Goal: Transaction & Acquisition: Purchase product/service

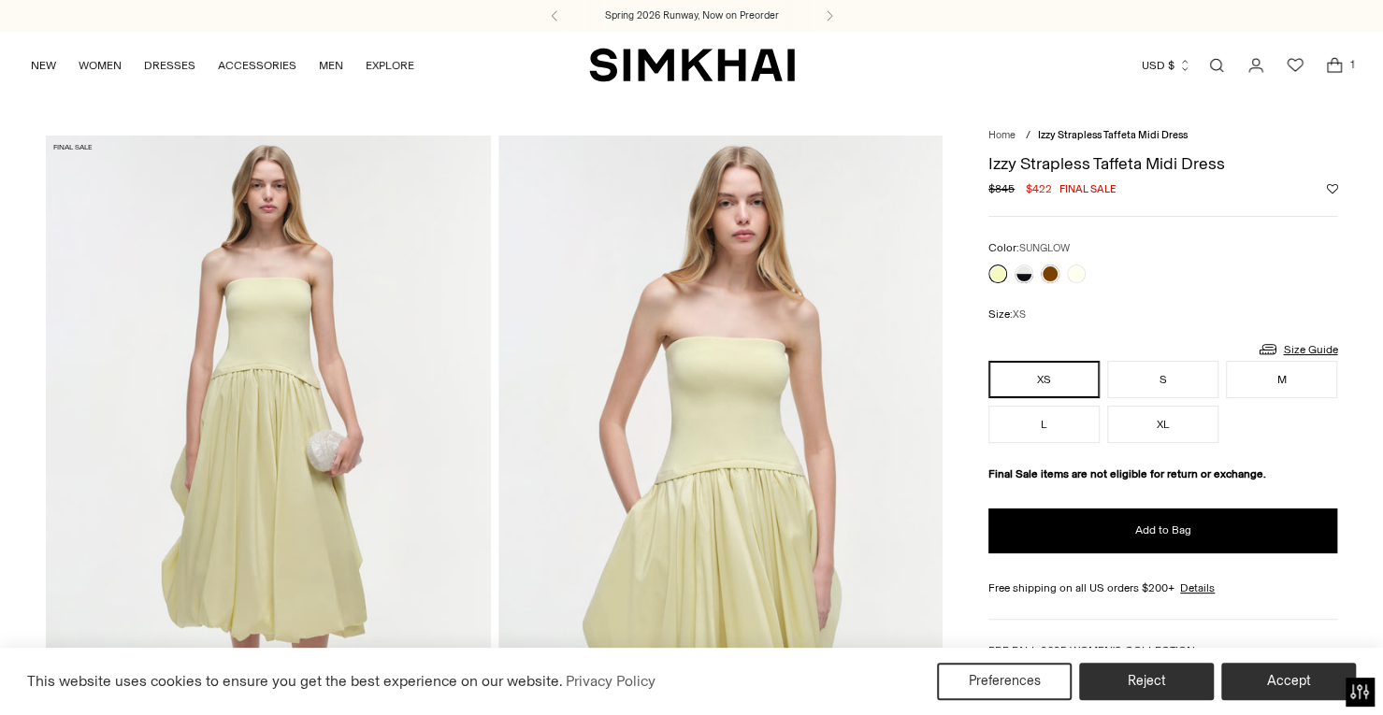
click at [1342, 76] on span "Open cart modal" at bounding box center [1334, 65] width 26 height 26
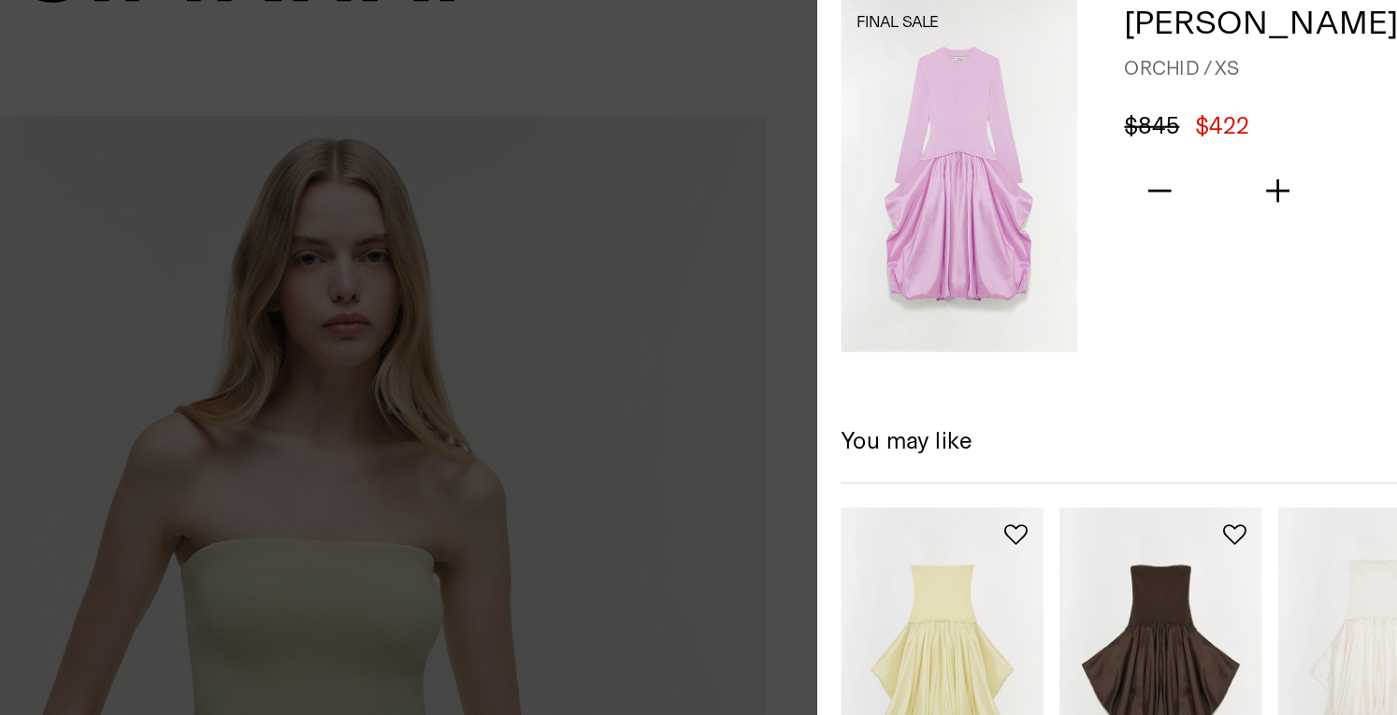
click at [1060, 162] on img at bounding box center [1034, 163] width 112 height 168
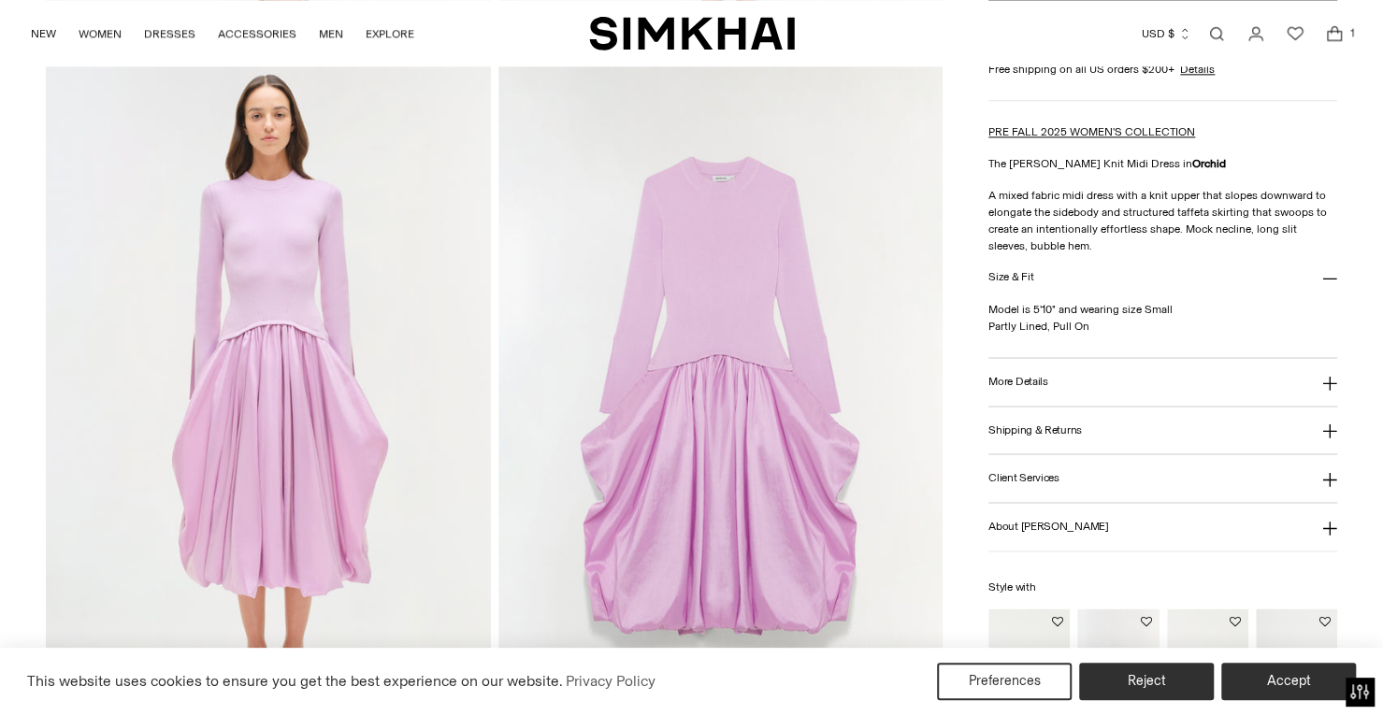
scroll to position [1459, 0]
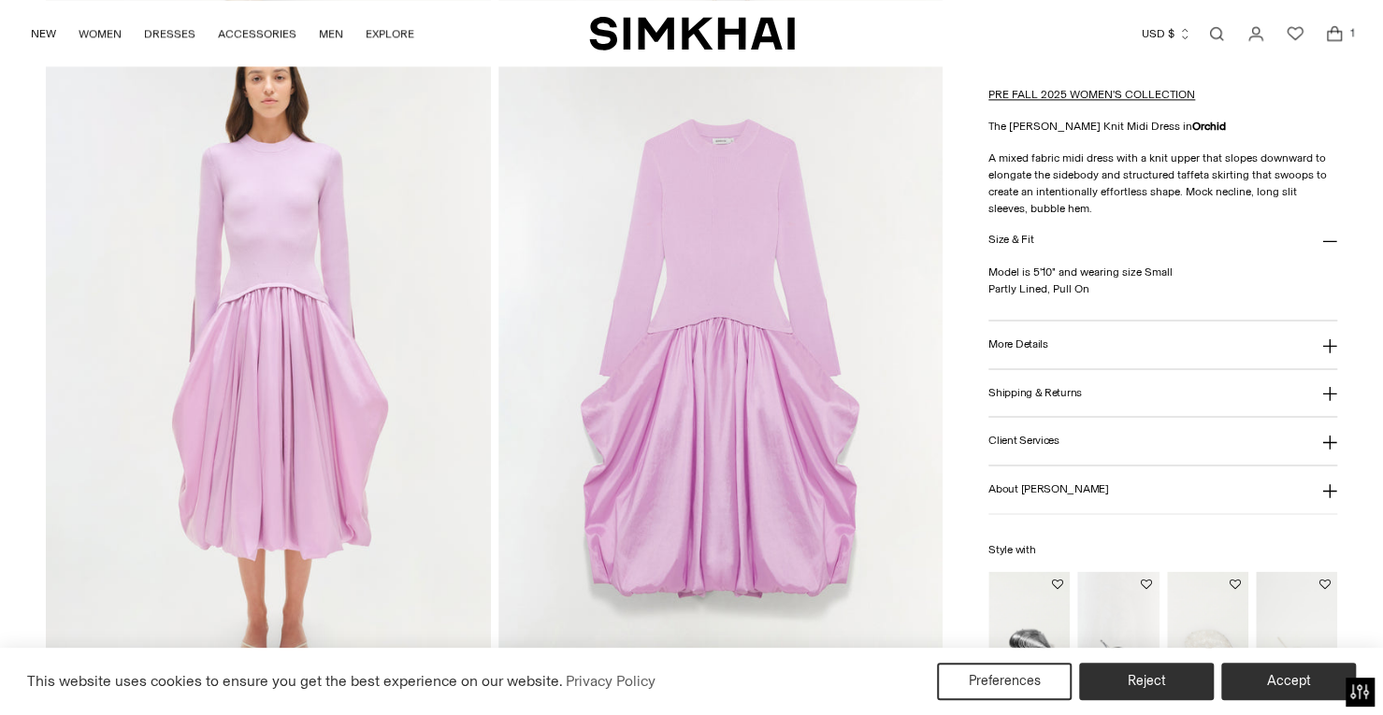
click at [1051, 355] on button "More Details" at bounding box center [1162, 346] width 349 height 48
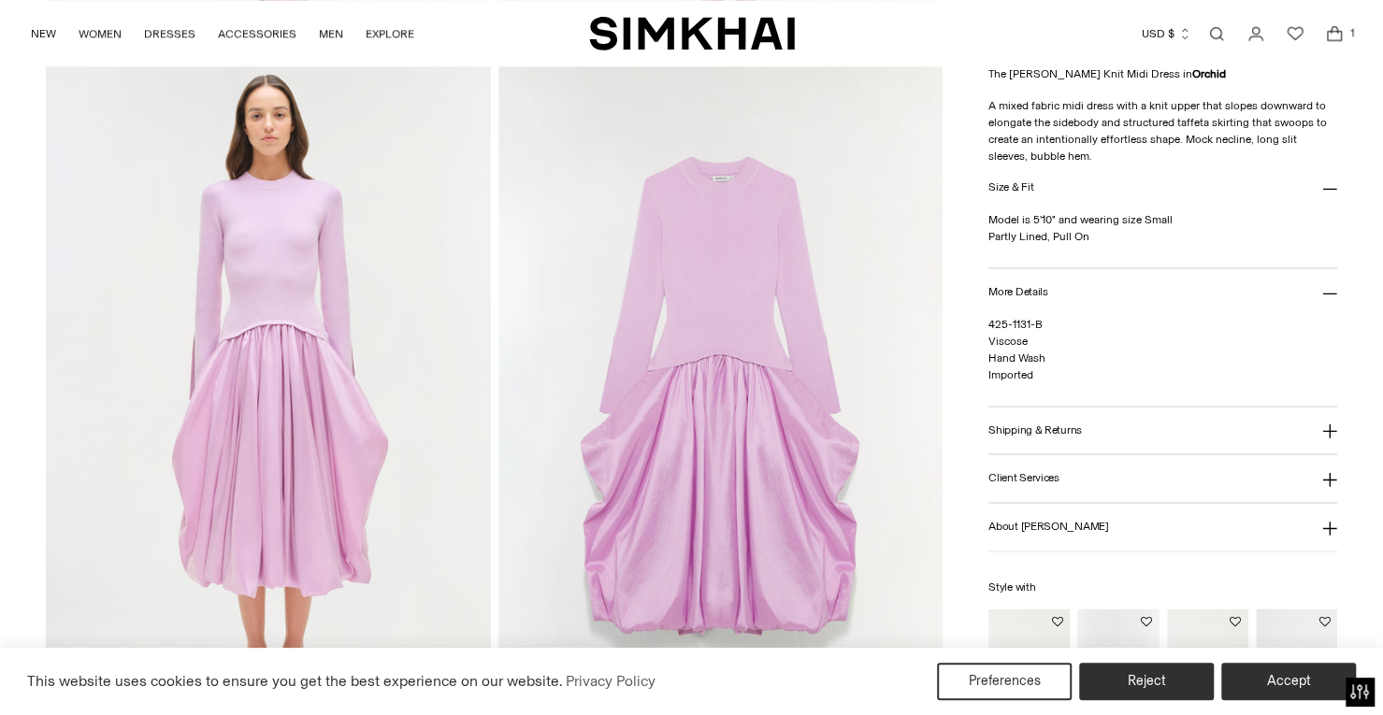
scroll to position [1384, 0]
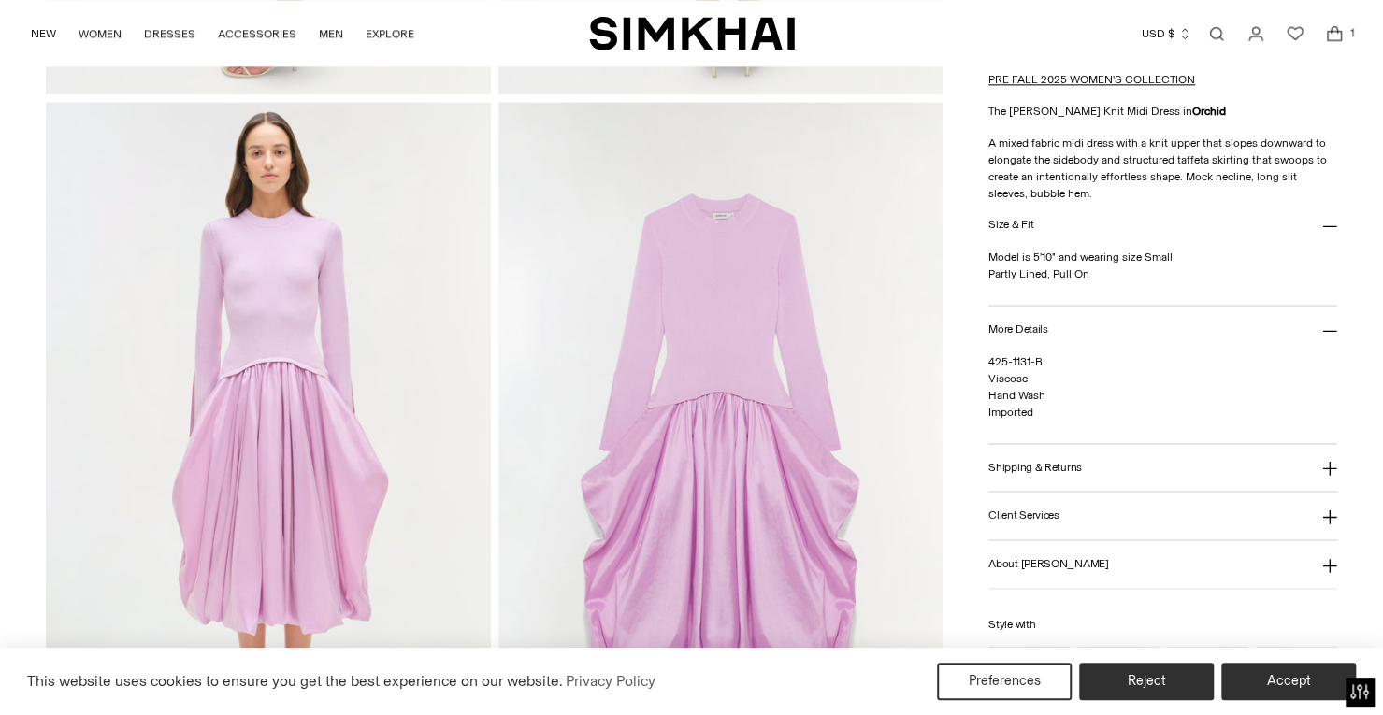
click at [1330, 332] on icon at bounding box center [1329, 331] width 15 height 15
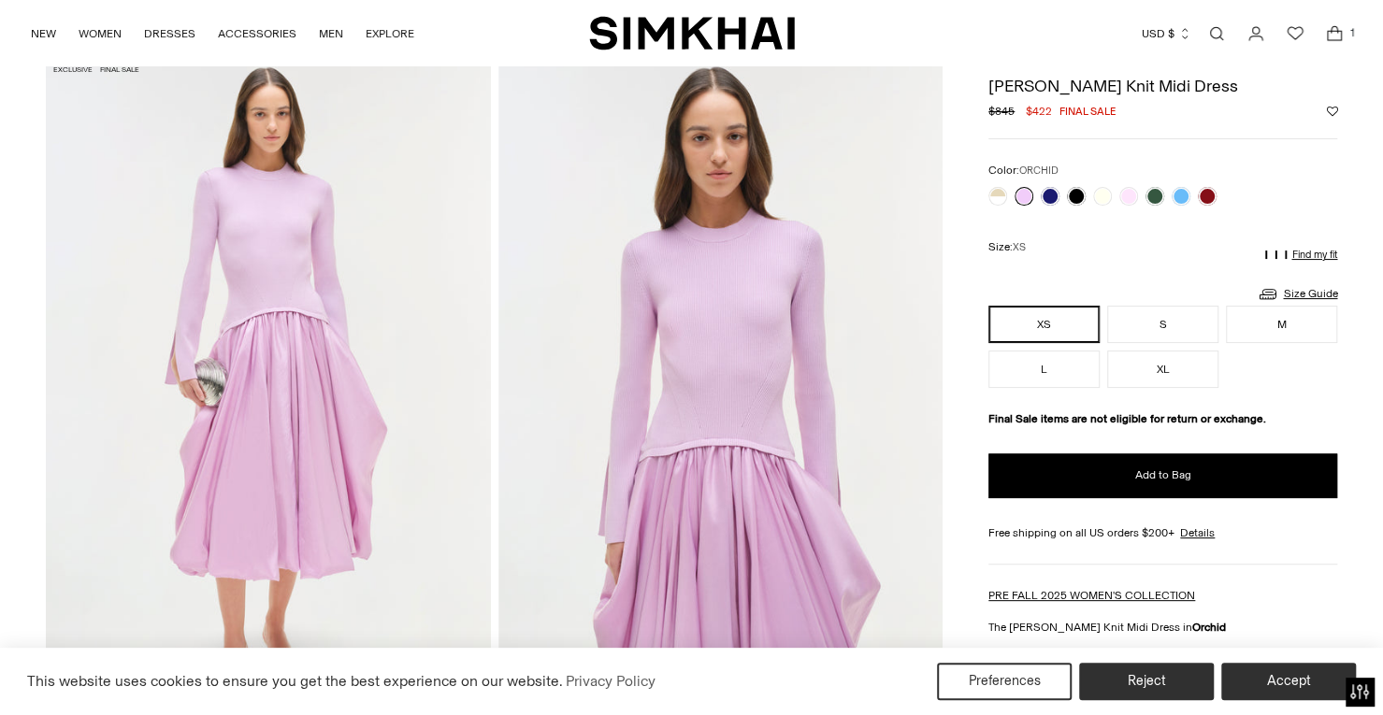
scroll to position [76, 0]
